Goal: Find specific page/section: Find specific page/section

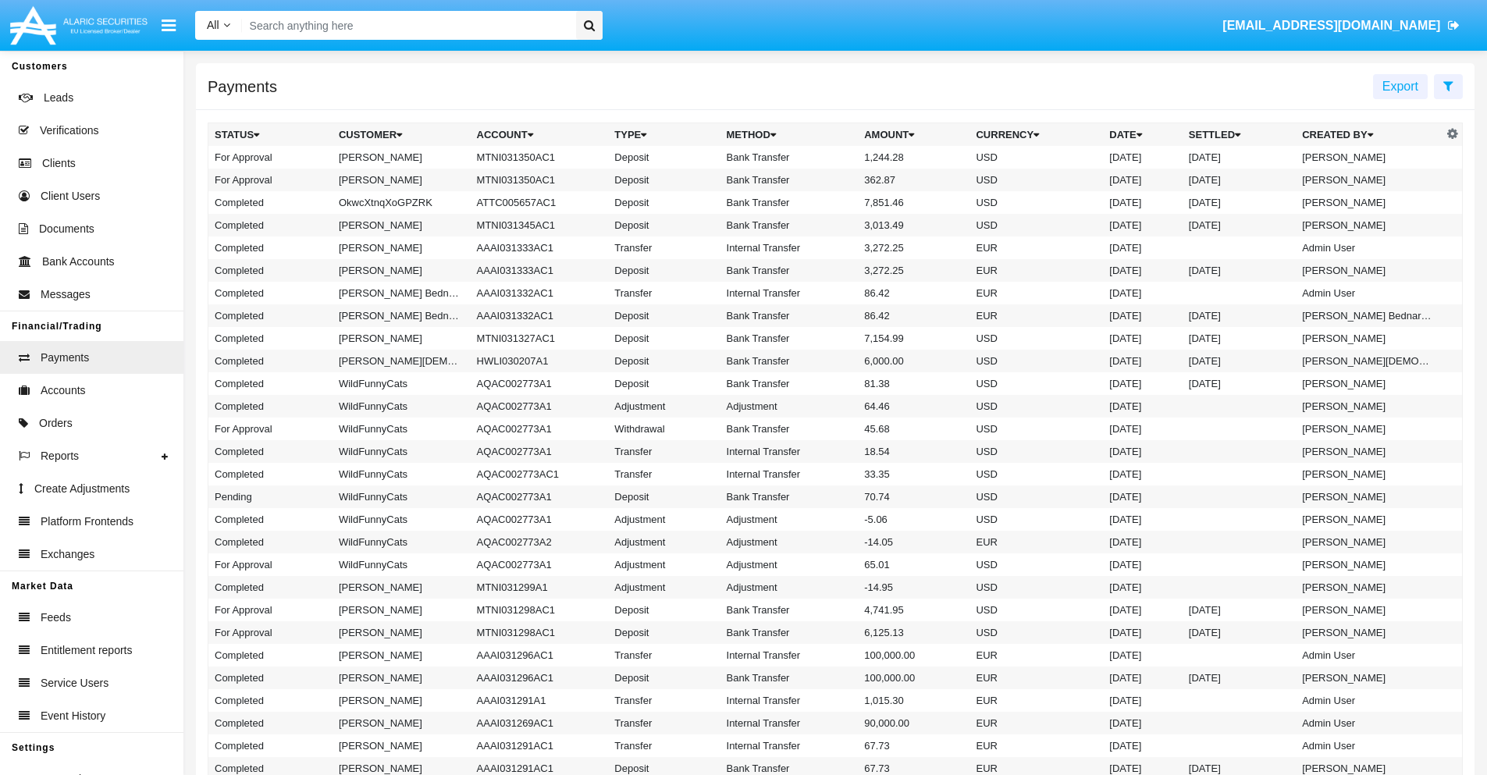
click at [1448, 85] on icon at bounding box center [1449, 86] width 10 height 12
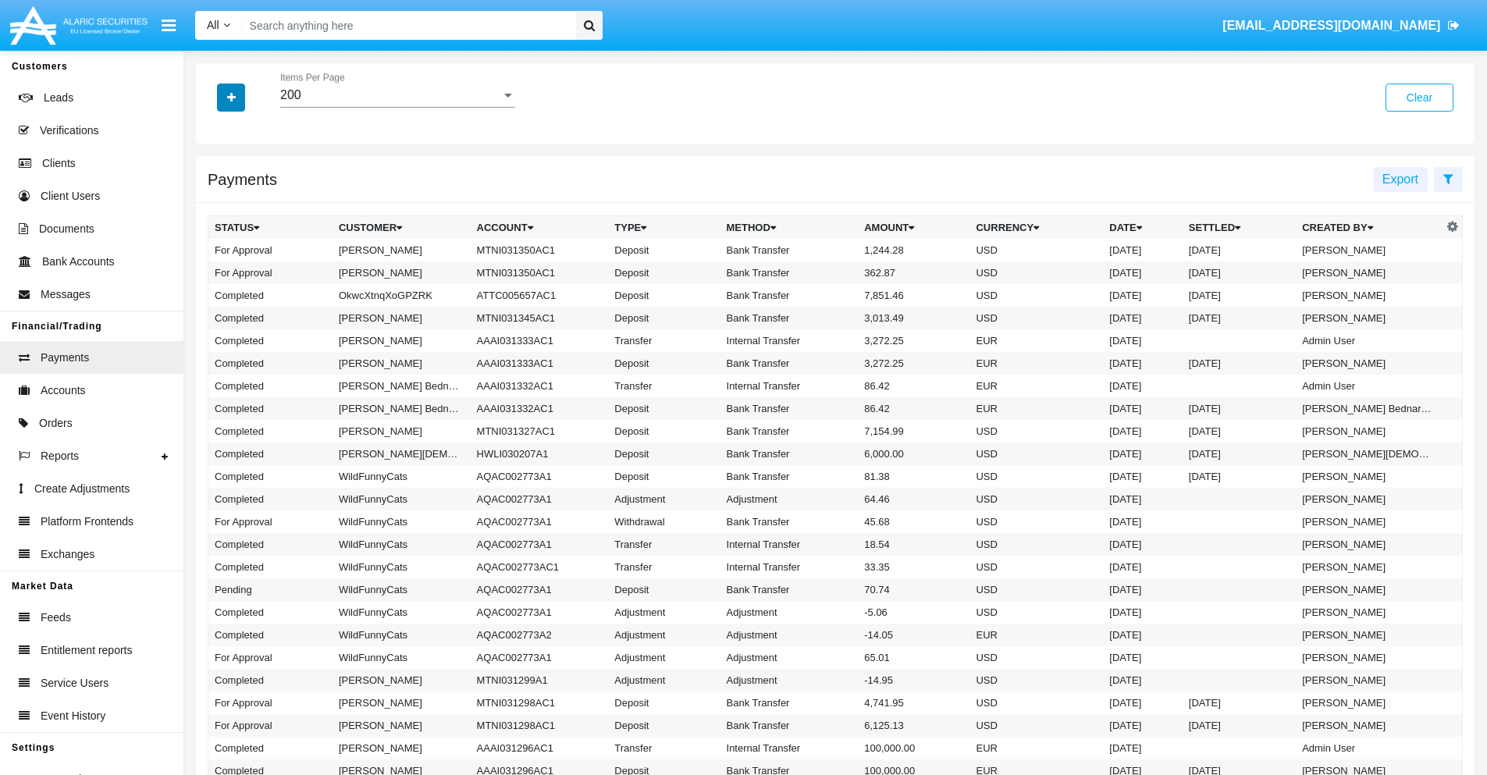
click at [231, 97] on icon "button" at bounding box center [231, 97] width 9 height 11
click at [240, 265] on span "Date" at bounding box center [240, 265] width 27 height 19
click at [215, 272] on input "Date" at bounding box center [214, 272] width 1 height 1
checkbox input "true"
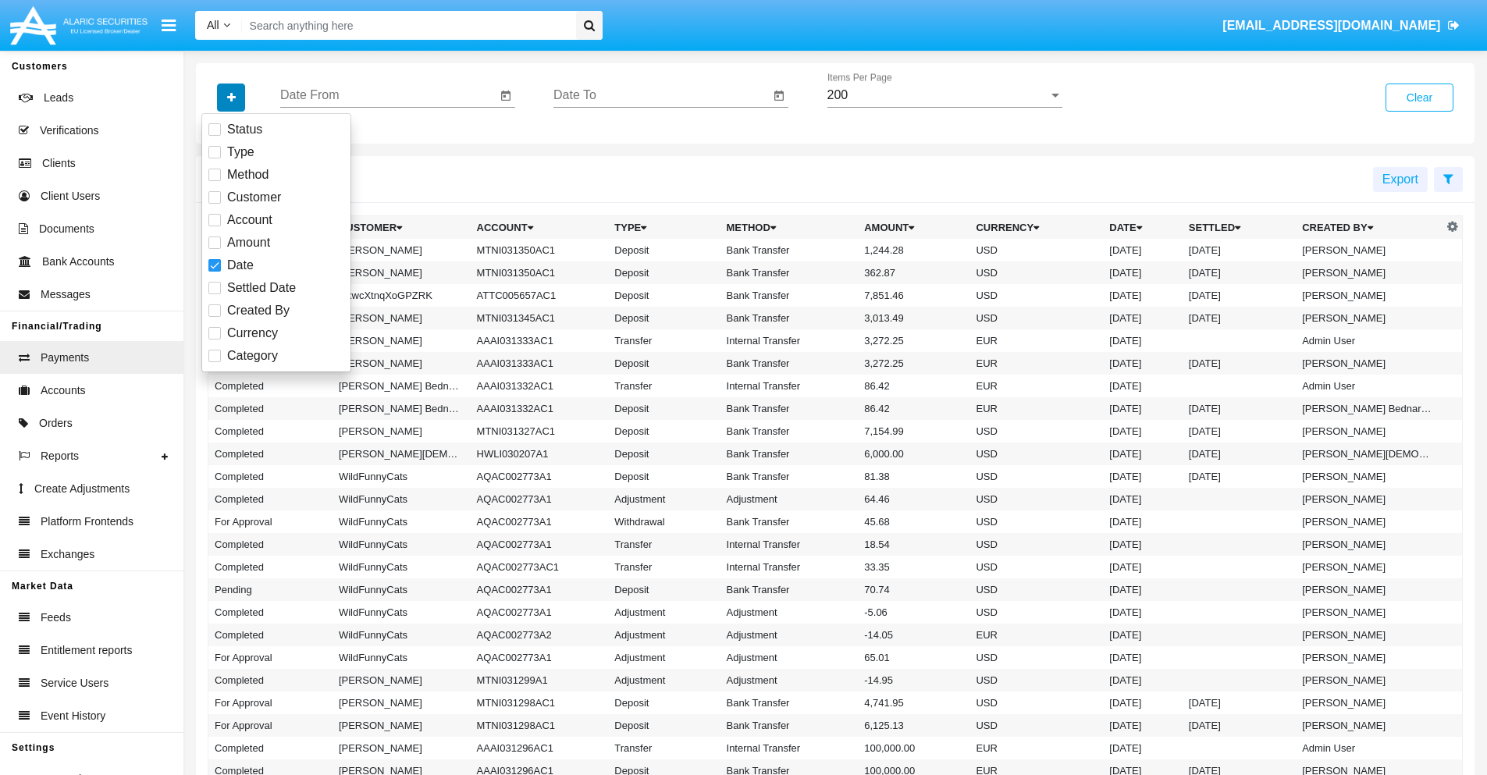
click at [231, 97] on icon "button" at bounding box center [231, 97] width 9 height 11
click at [388, 95] on input "Date From" at bounding box center [388, 95] width 216 height 14
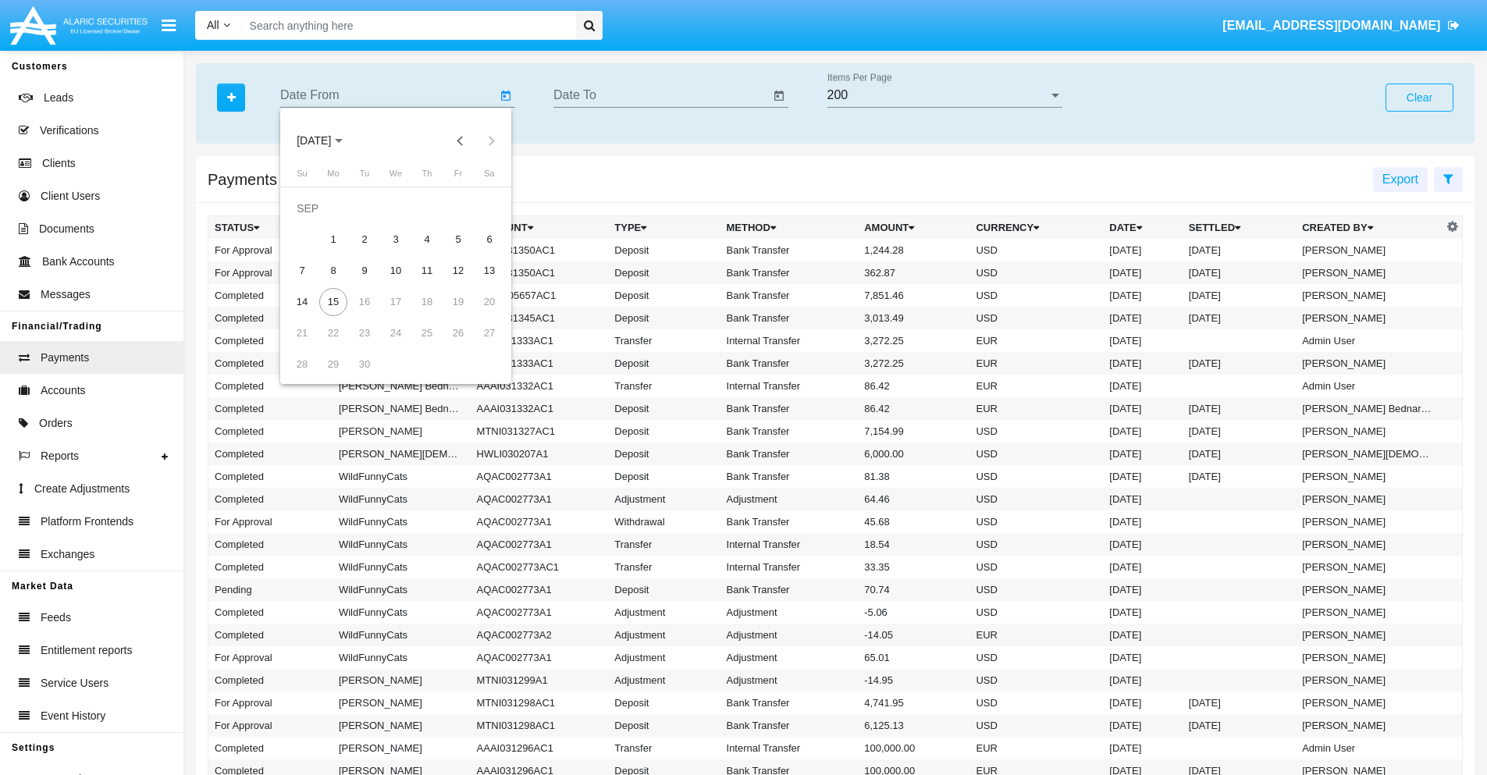
click at [327, 141] on span "[DATE]" at bounding box center [314, 141] width 34 height 12
click at [478, 345] on div "2025" at bounding box center [478, 345] width 49 height 28
click at [314, 220] on div "JAN" at bounding box center [314, 220] width 49 height 28
click at [365, 239] on div "7" at bounding box center [365, 240] width 28 height 28
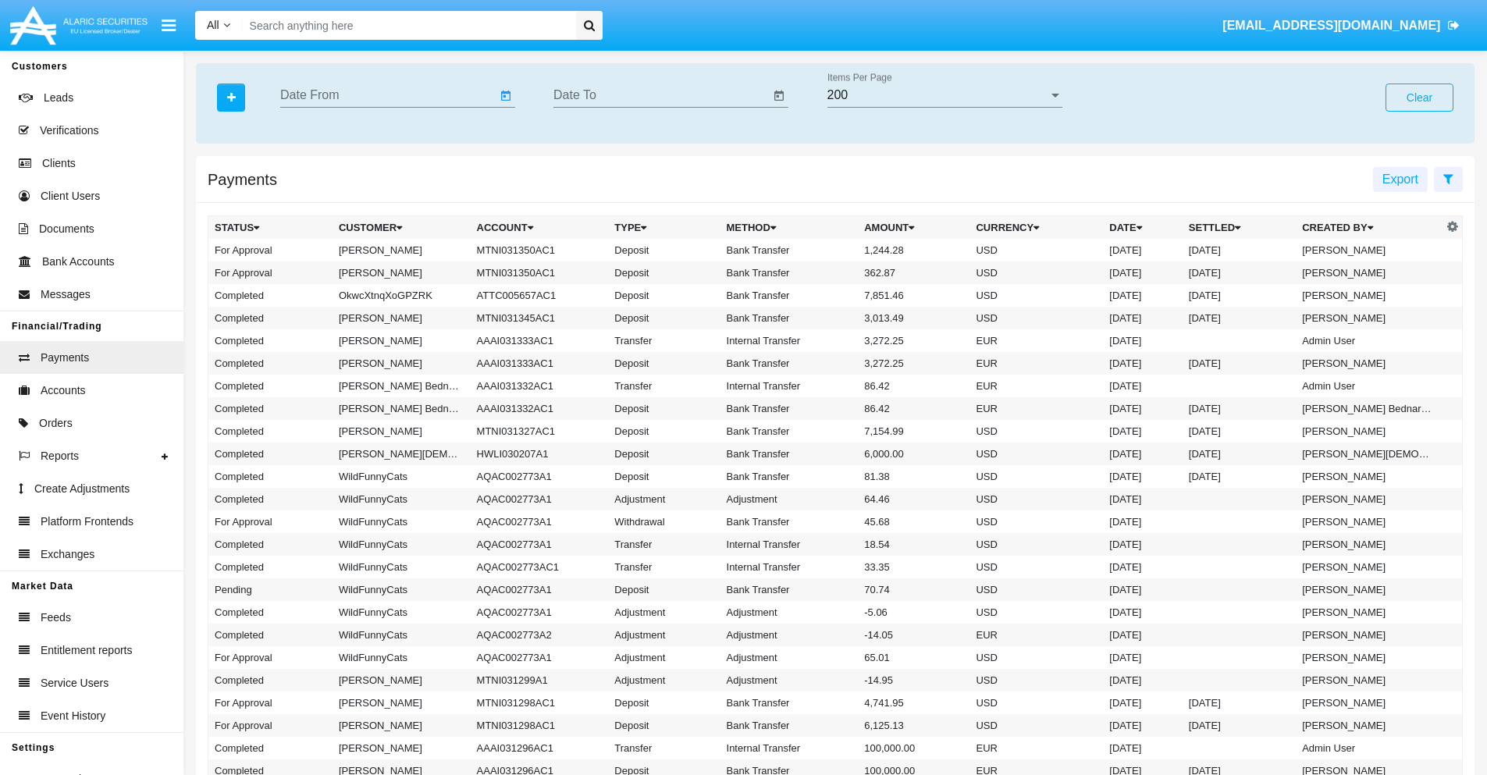
type input "[DATE]"
click at [661, 95] on input "Date To" at bounding box center [662, 95] width 216 height 14
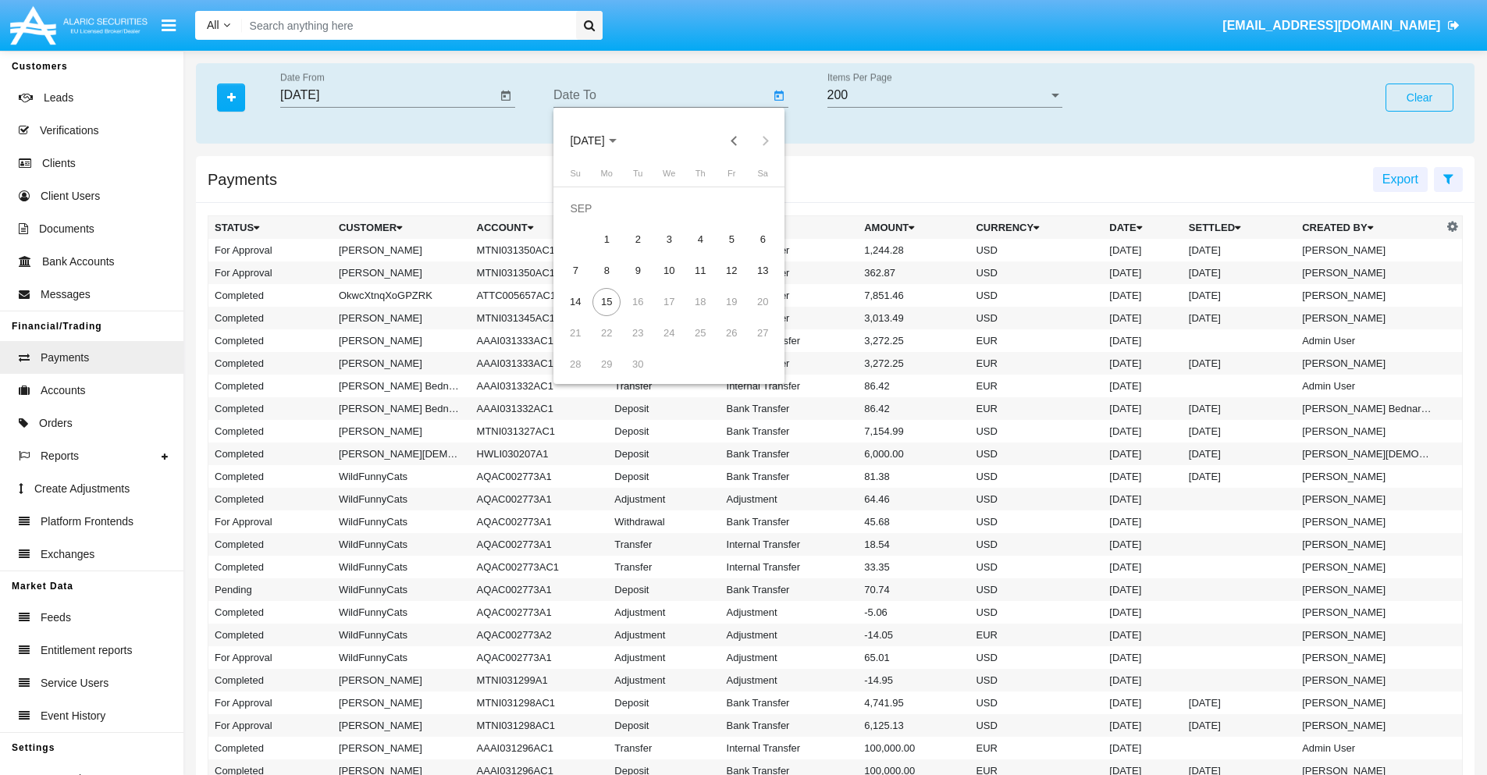
click at [600, 141] on span "[DATE]" at bounding box center [587, 141] width 34 height 12
click at [751, 345] on div "2025" at bounding box center [751, 345] width 49 height 28
click at [587, 220] on div "JAN" at bounding box center [587, 220] width 49 height 28
click at [638, 239] on div "7" at bounding box center [638, 240] width 28 height 28
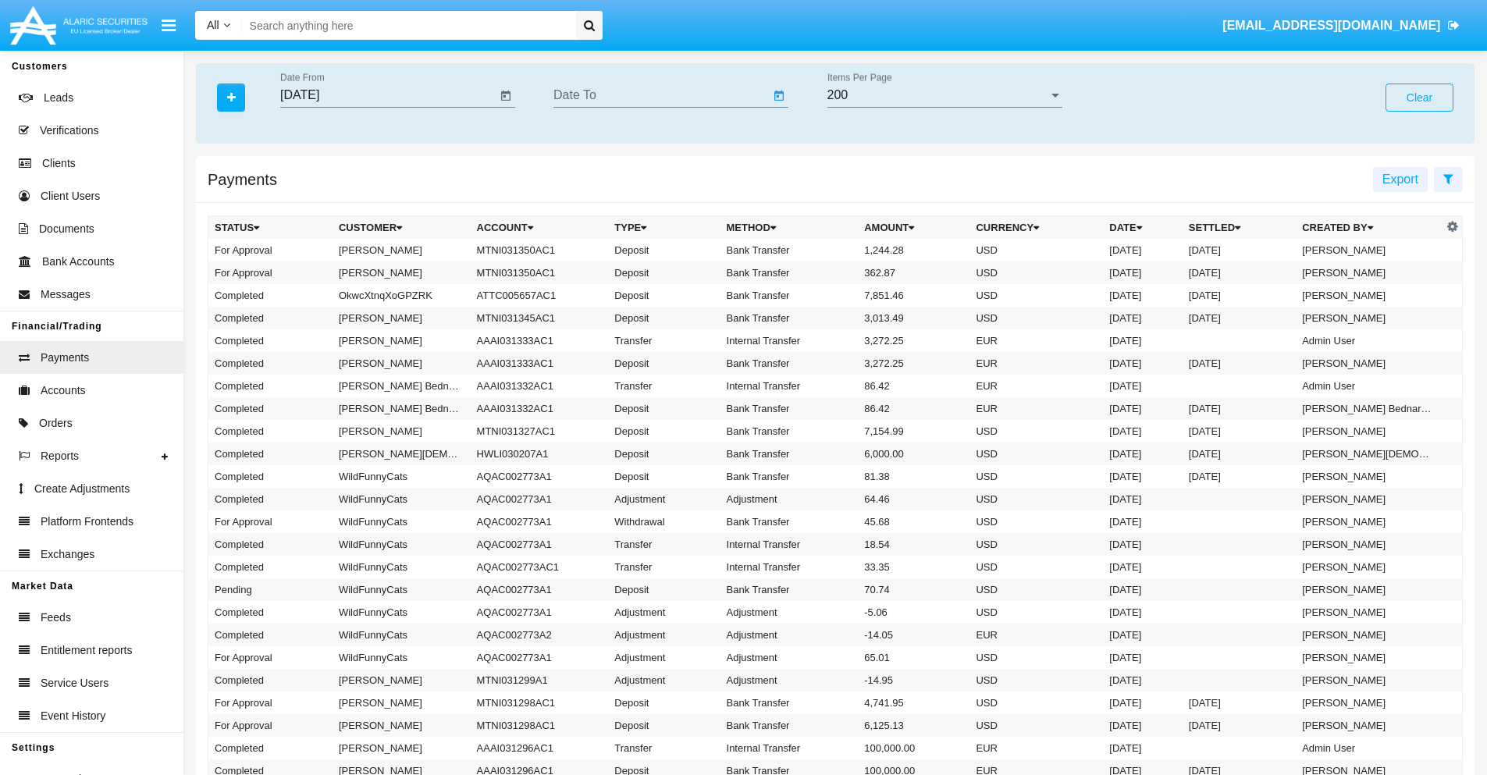
type input "[DATE]"
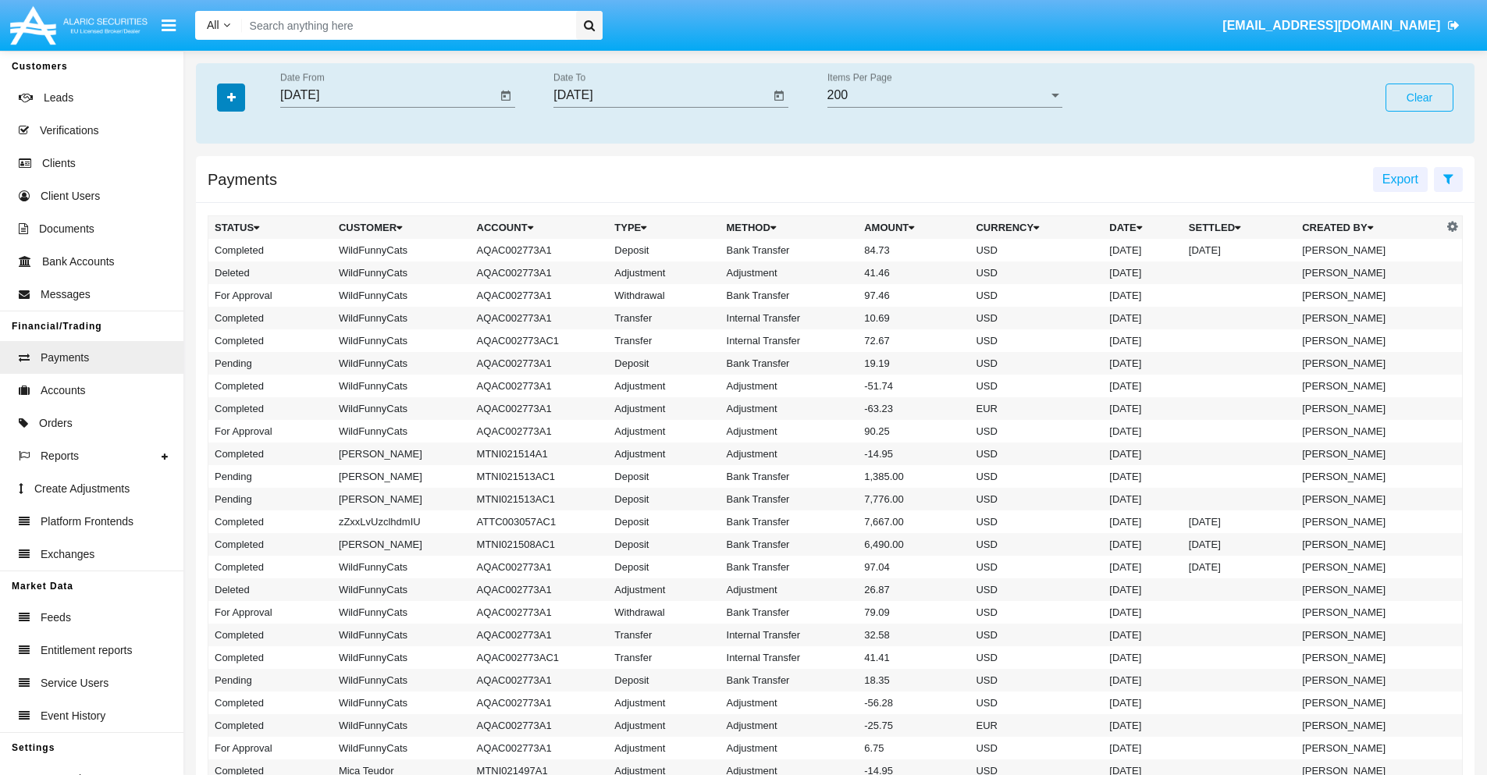
click at [231, 97] on icon "button" at bounding box center [231, 97] width 9 height 11
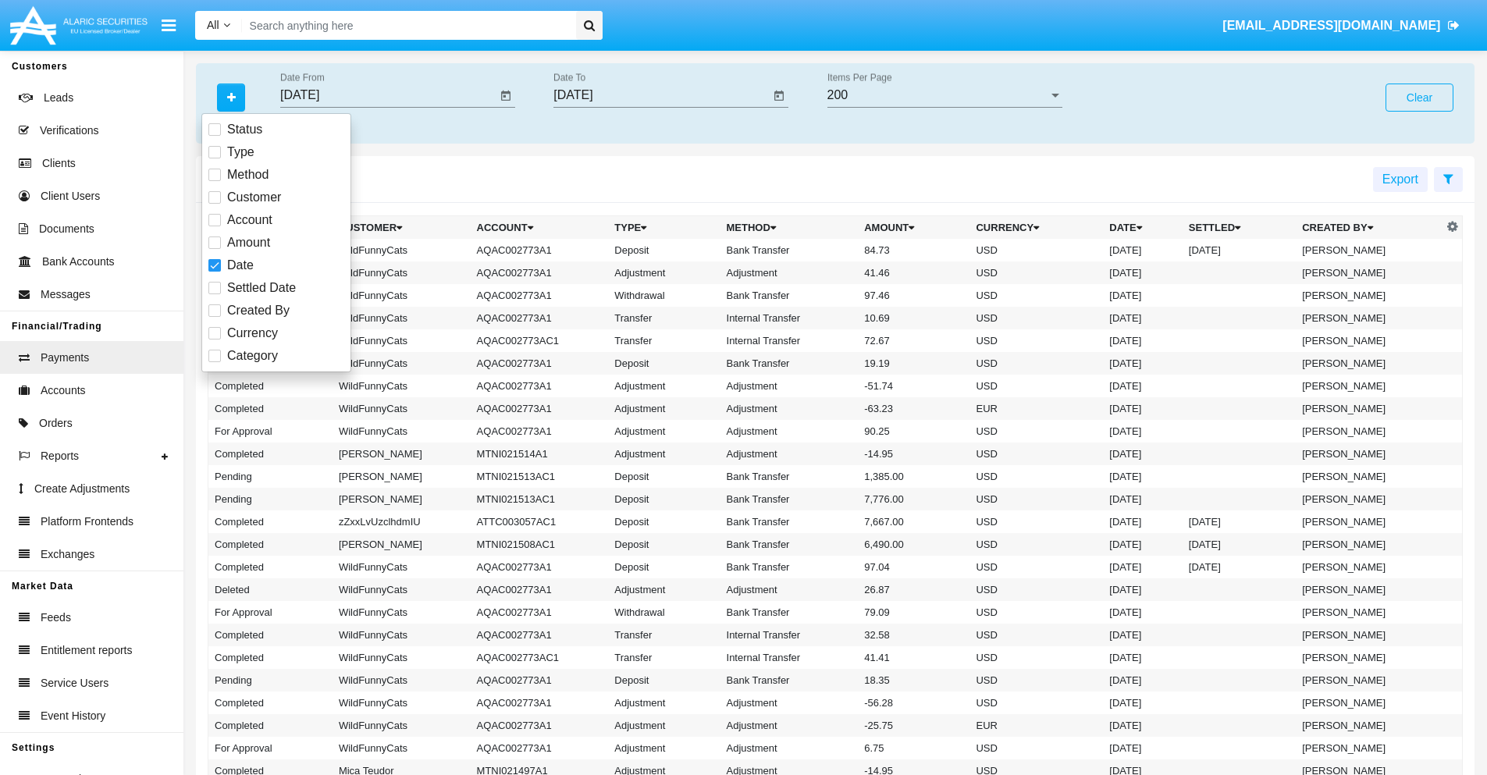
click at [252, 356] on span "Category" at bounding box center [252, 356] width 51 height 19
click at [215, 362] on input "Category" at bounding box center [214, 362] width 1 height 1
checkbox input "true"
click at [231, 97] on icon "button" at bounding box center [231, 97] width 9 height 11
